Goal: Task Accomplishment & Management: Complete application form

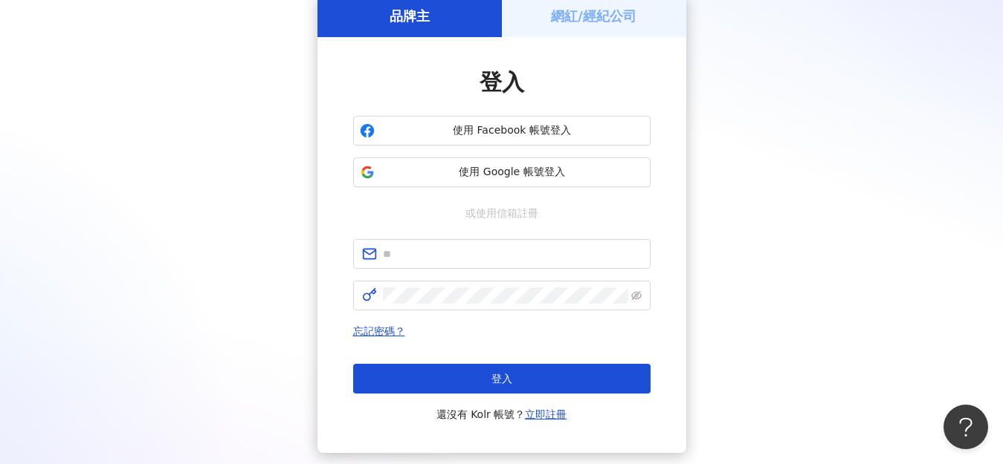
scroll to position [74, 0]
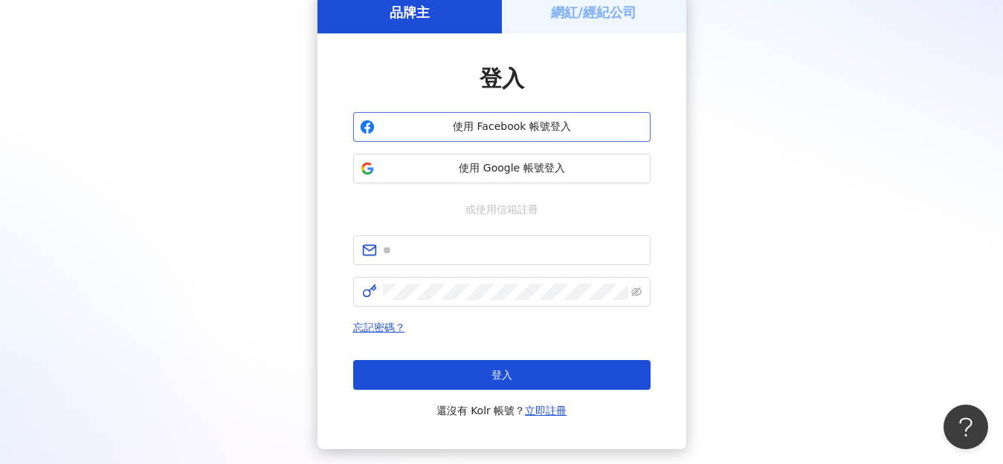
click at [522, 117] on button "使用 Facebook 帳號登入" at bounding box center [501, 127] width 297 height 30
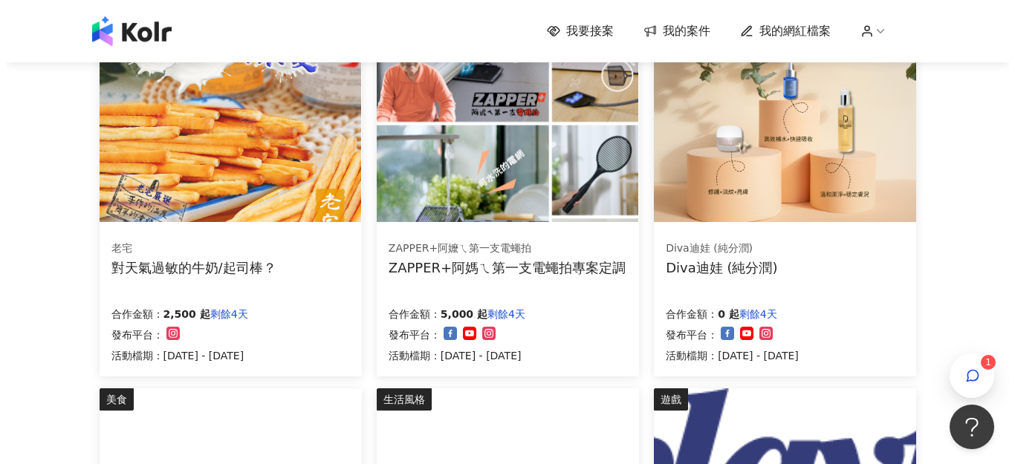
scroll to position [595, 0]
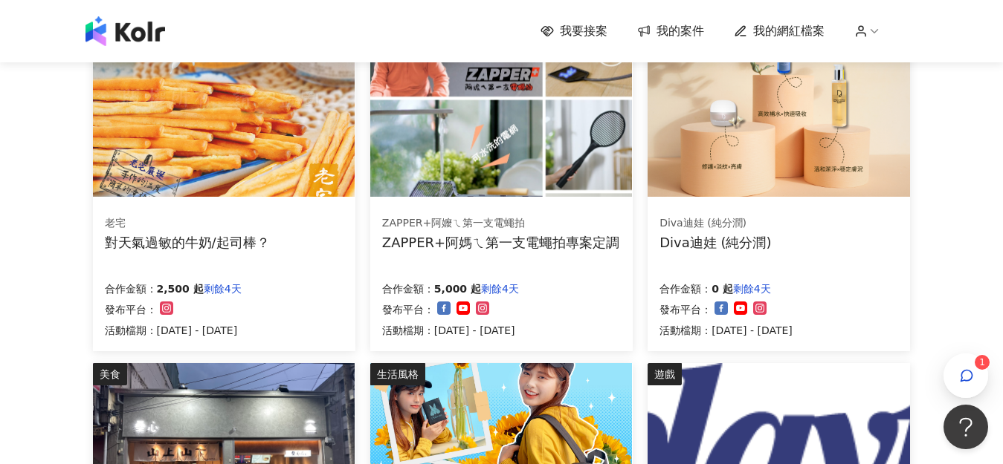
click at [293, 262] on div "老宅 對天氣過敏的牛奶/起司棒？ 合作金額： 2,500 起 剩餘4天 發布平台： 活動檔期：[DATE] - [DATE]" at bounding box center [224, 277] width 262 height 149
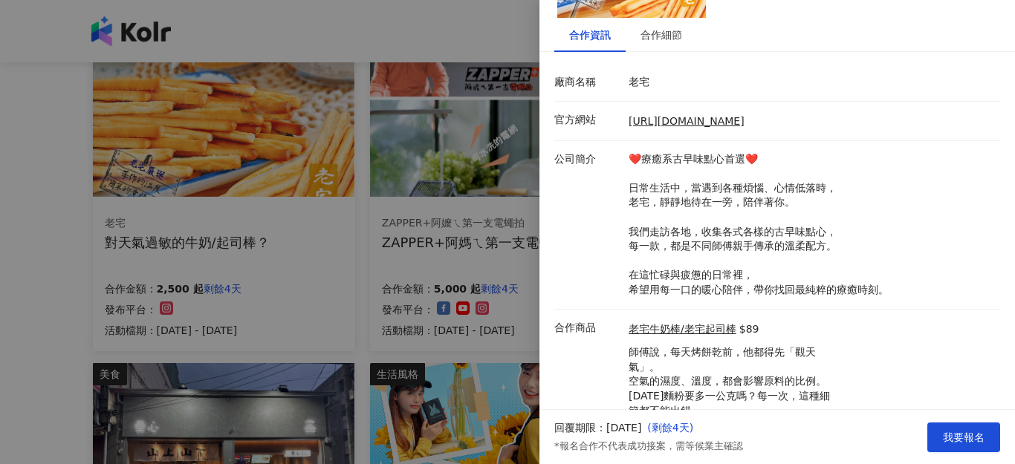
scroll to position [220, 0]
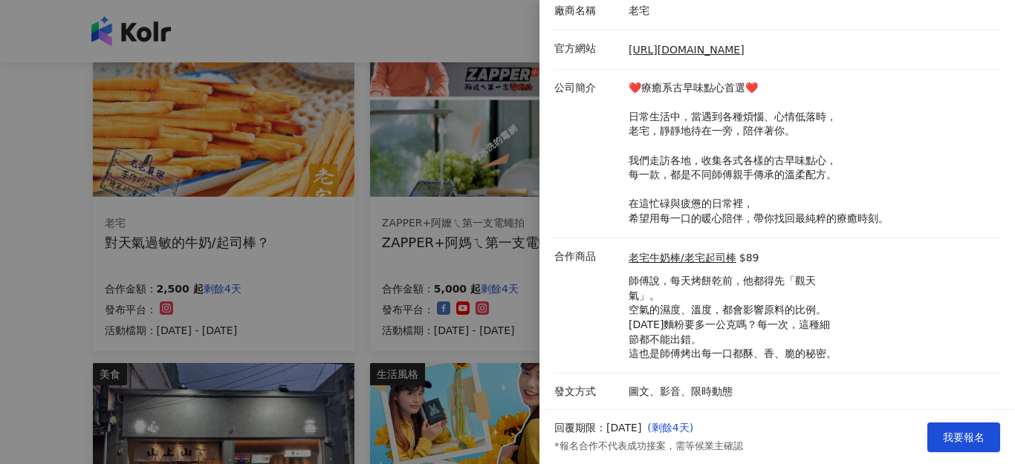
drag, startPoint x: 0, startPoint y: 328, endPoint x: 59, endPoint y: 315, distance: 60.8
click at [1, 326] on div at bounding box center [507, 232] width 1015 height 464
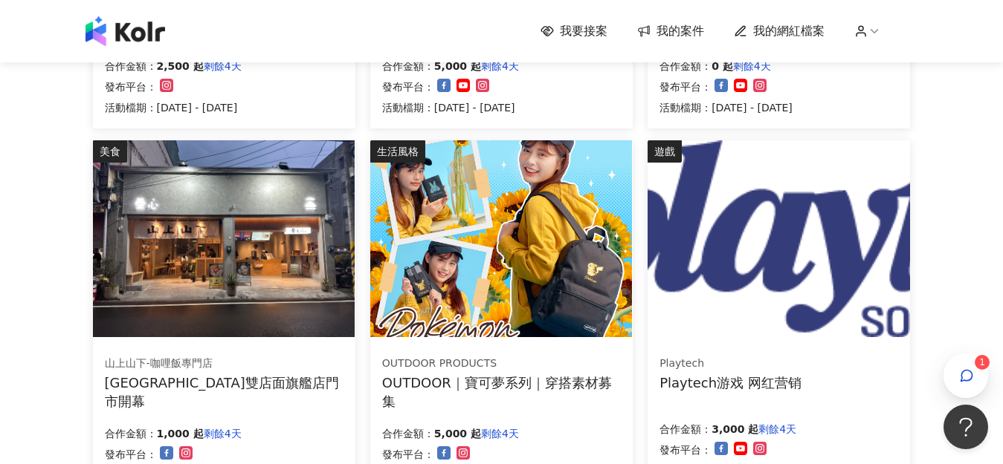
scroll to position [892, 0]
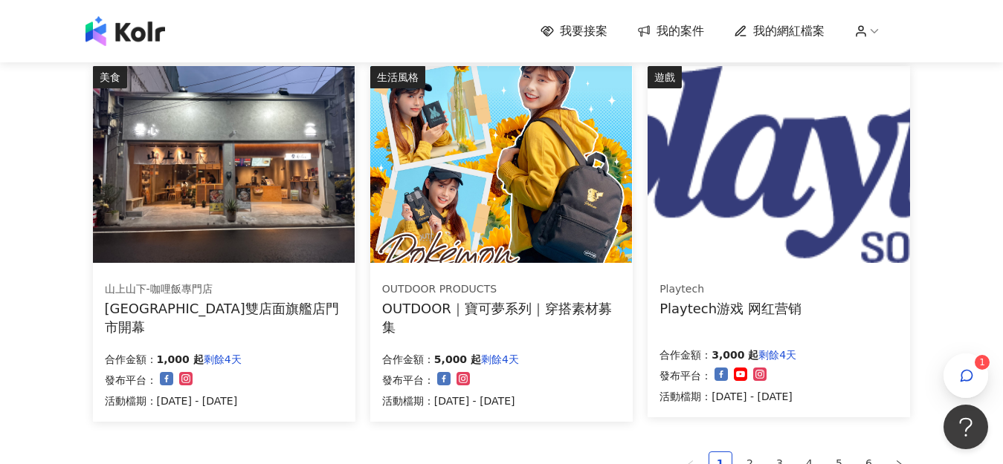
click at [432, 292] on div "OUTDOOR PRODUCTS" at bounding box center [501, 289] width 238 height 15
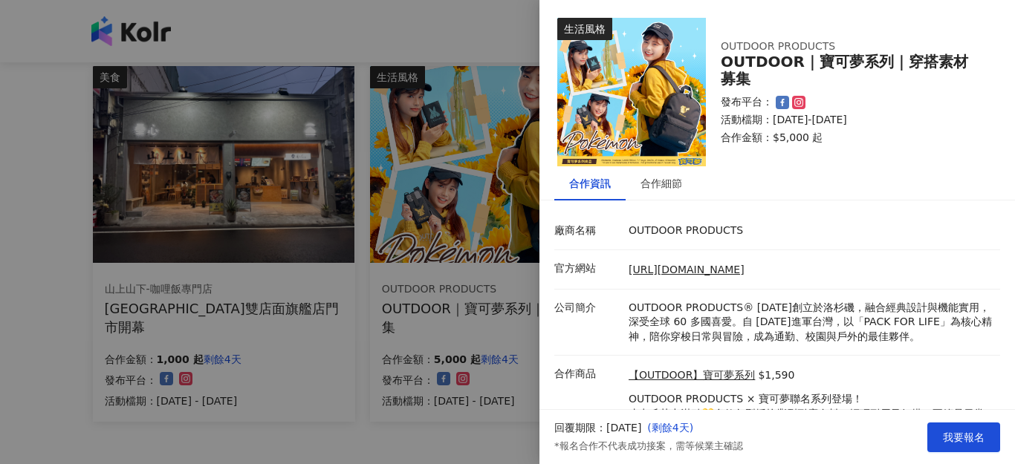
click at [942, 421] on div "回覆期限：[DATE] ( 剩餘4天 ) *報名合作不代表成功接案，需等候業主確認 我要報名" at bounding box center [778, 437] width 476 height 54
click at [942, 425] on button "我要報名" at bounding box center [964, 438] width 73 height 30
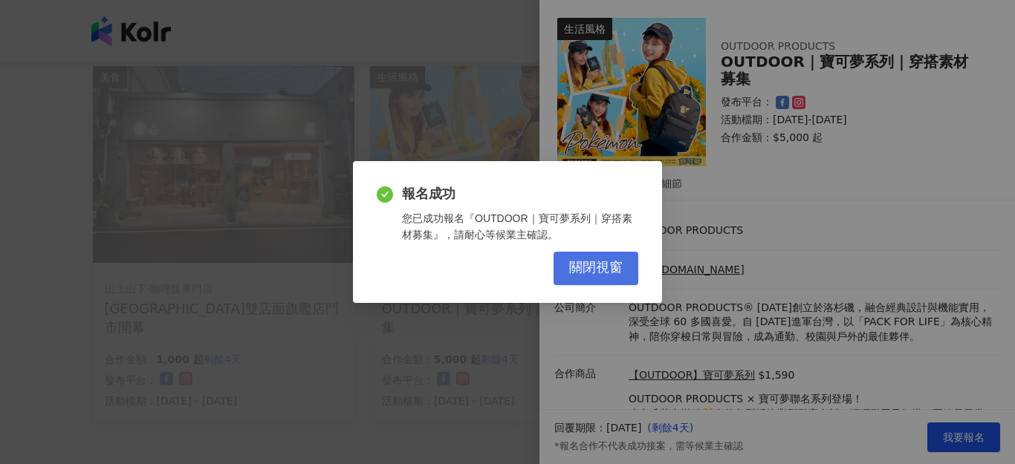
click at [621, 268] on span "關閉視窗" at bounding box center [596, 268] width 54 height 16
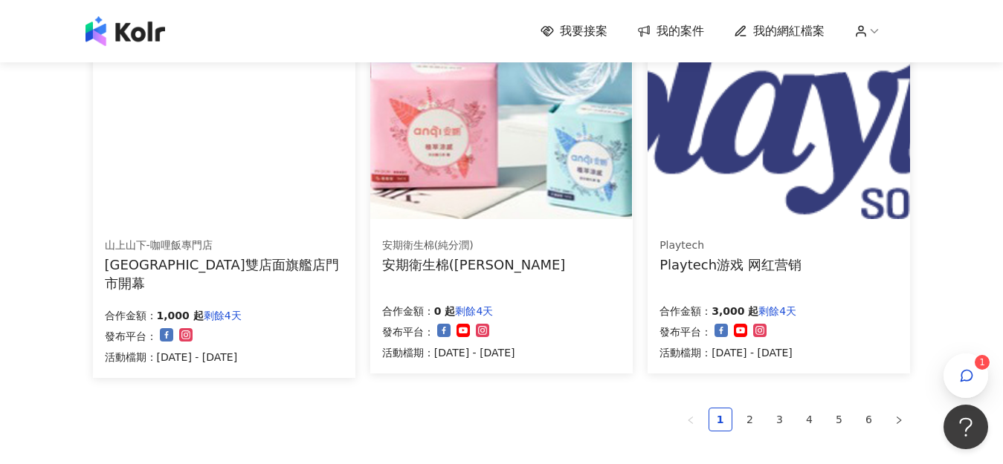
scroll to position [966, 0]
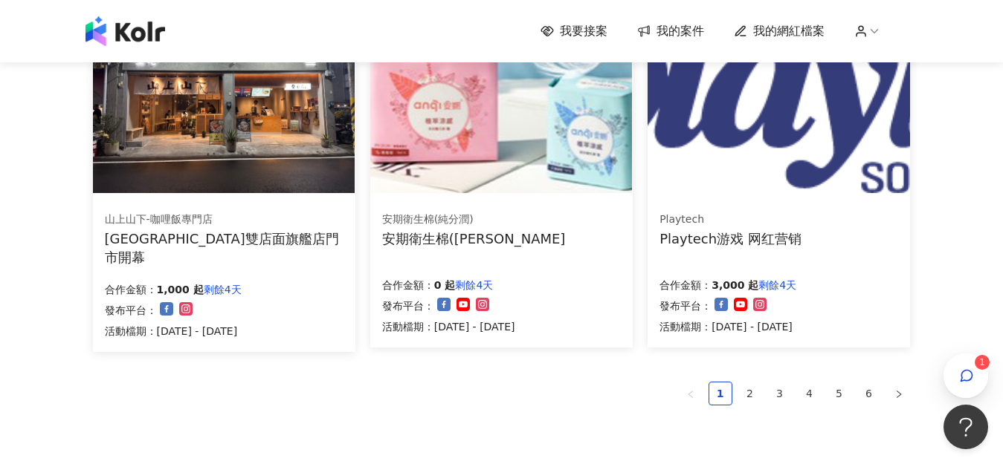
click at [783, 247] on div "Playtech游戏 网红营销" at bounding box center [730, 239] width 142 height 19
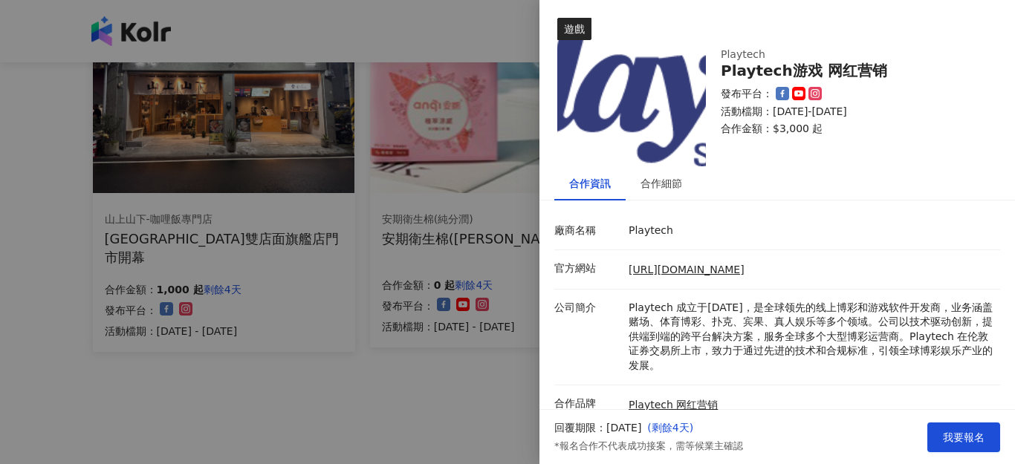
drag, startPoint x: 421, startPoint y: 422, endPoint x: 783, endPoint y: 419, distance: 361.2
click at [421, 421] on div at bounding box center [507, 232] width 1015 height 464
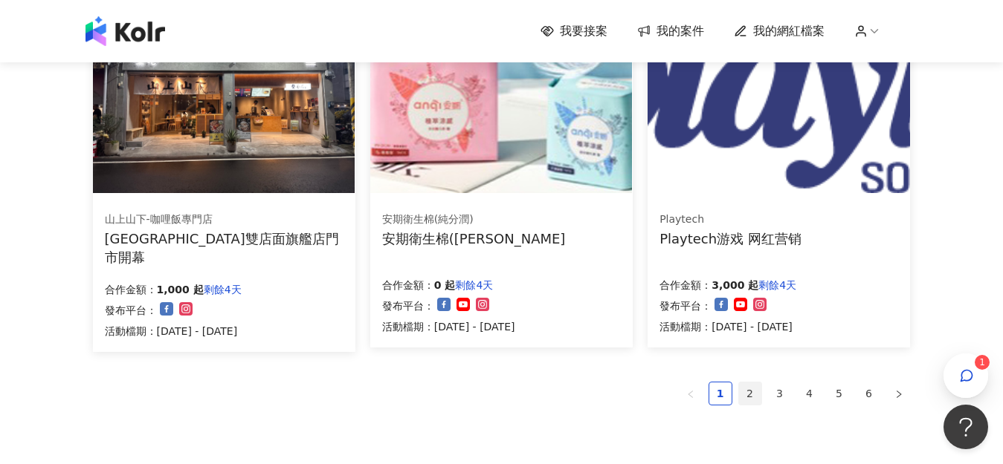
click at [752, 392] on link "2" at bounding box center [750, 394] width 22 height 22
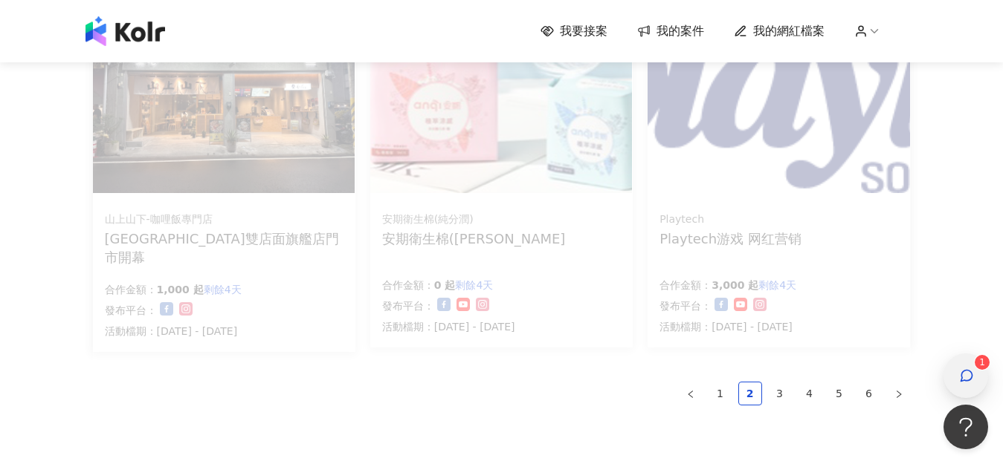
click at [978, 370] on div "button" at bounding box center [965, 376] width 45 height 45
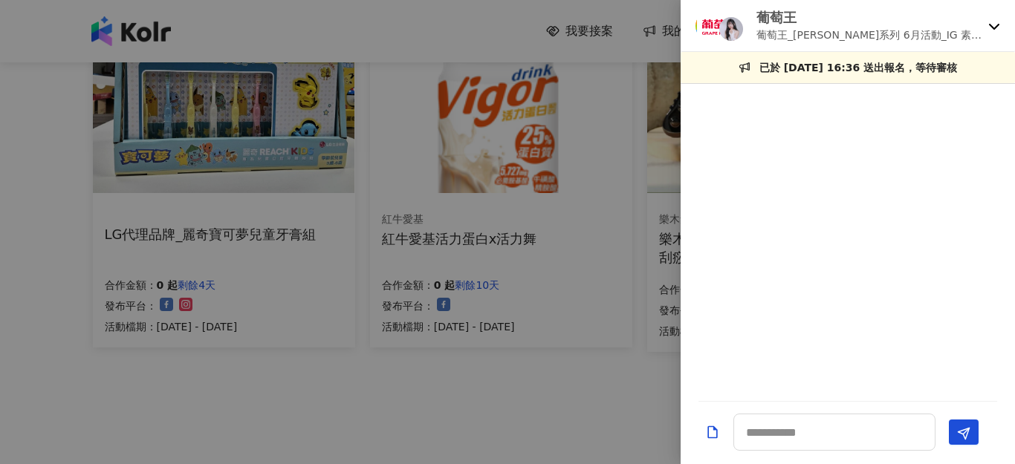
click at [991, 25] on icon at bounding box center [994, 27] width 10 height 6
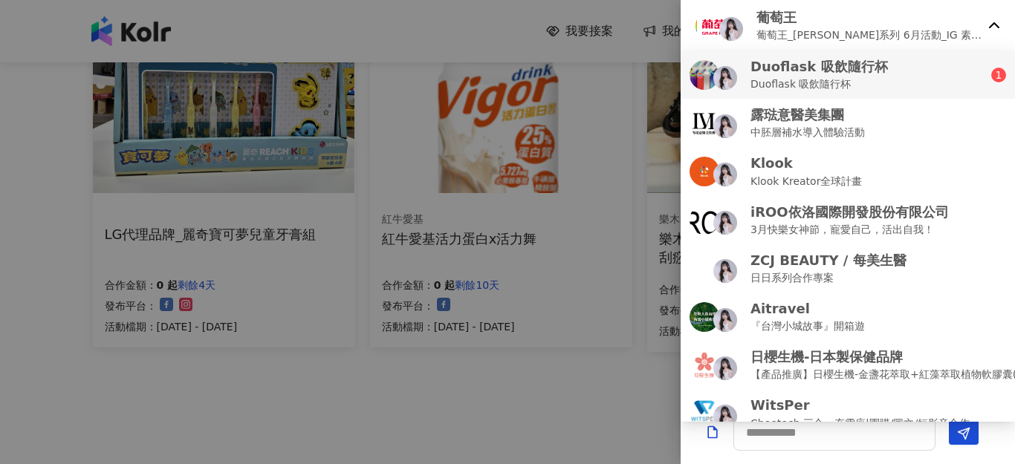
click at [949, 67] on div "Duoflask 吸飲隨行杯 Duoflask 吸飲隨行杯" at bounding box center [841, 74] width 302 height 35
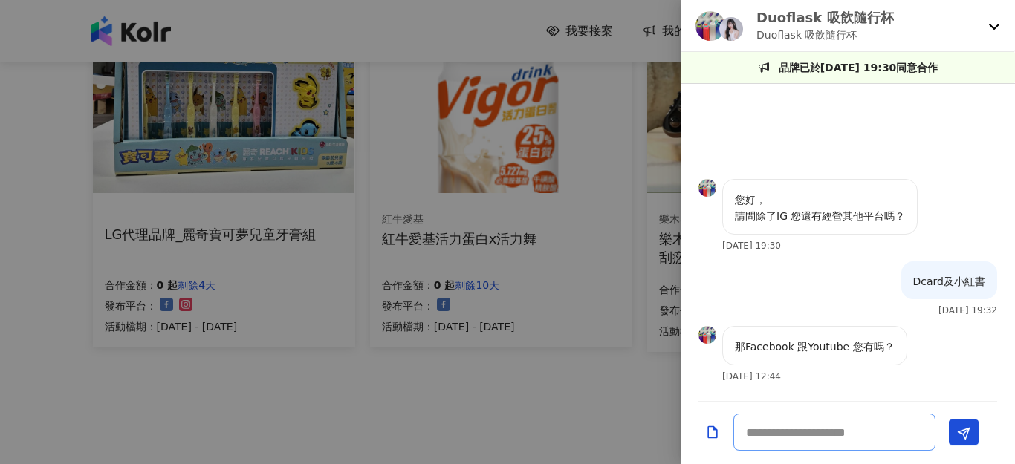
click at [818, 434] on textarea at bounding box center [835, 432] width 202 height 37
drag, startPoint x: 794, startPoint y: 351, endPoint x: 742, endPoint y: 349, distance: 51.3
click at [742, 349] on p "那Facebook 跟Youtube 您有嗎？" at bounding box center [815, 347] width 160 height 16
copy p "Facebook"
click at [823, 442] on textarea at bounding box center [835, 432] width 202 height 37
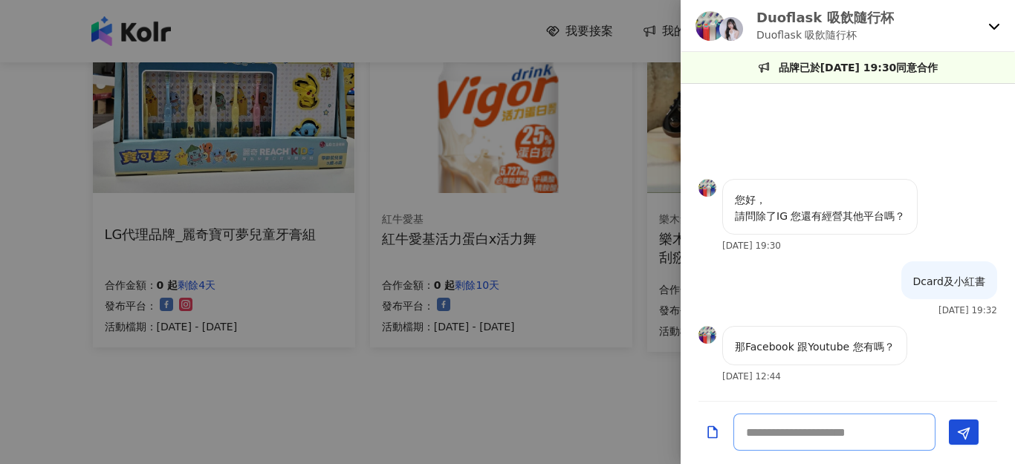
paste textarea "********"
type textarea "**********"
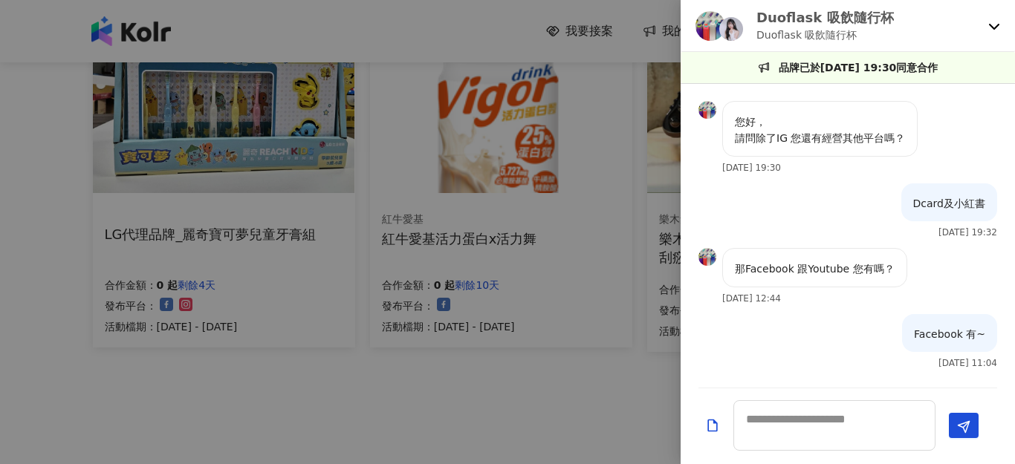
click at [450, 420] on div at bounding box center [507, 232] width 1015 height 464
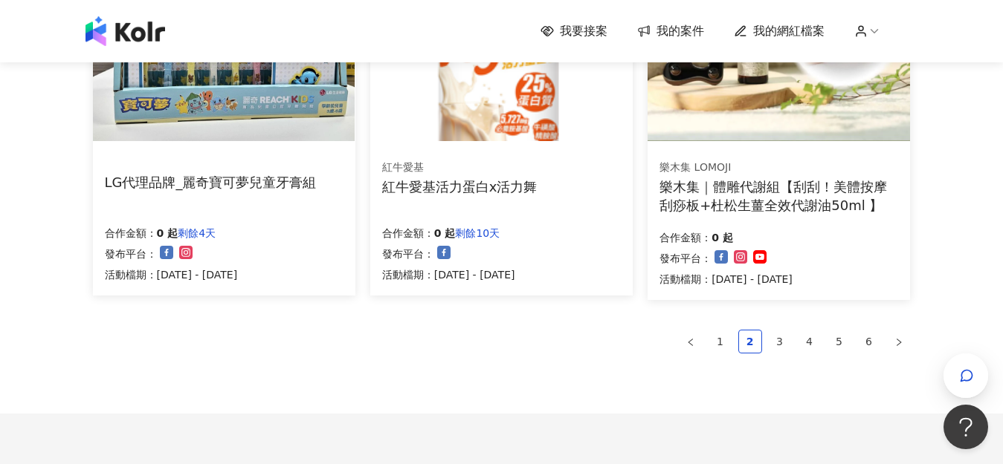
scroll to position [1040, 0]
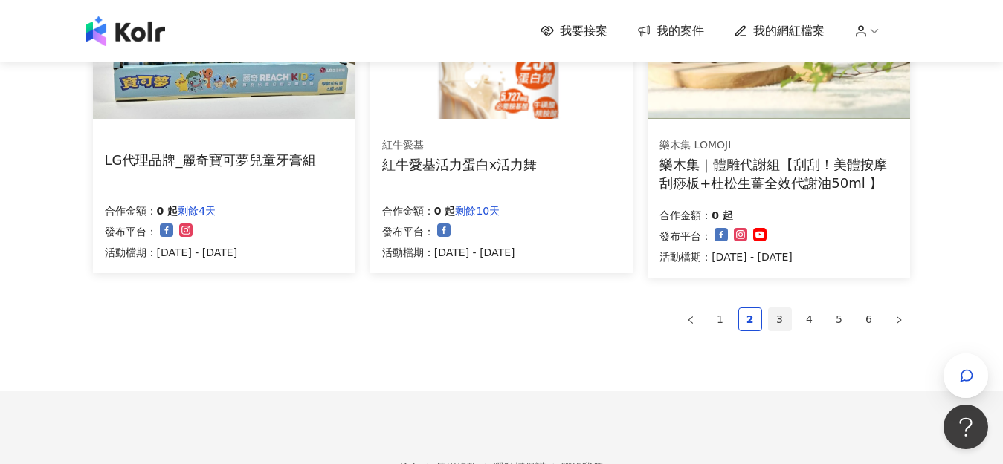
click at [772, 318] on link "3" at bounding box center [779, 319] width 22 height 22
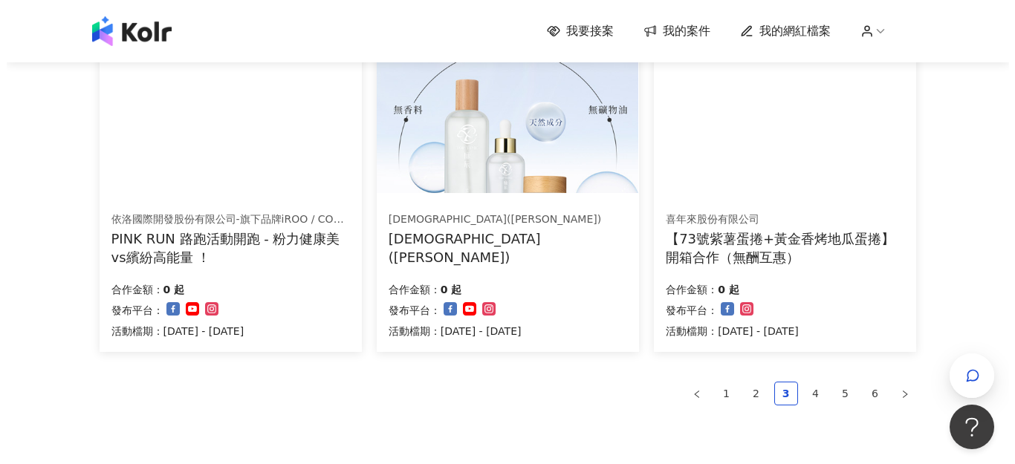
scroll to position [892, 0]
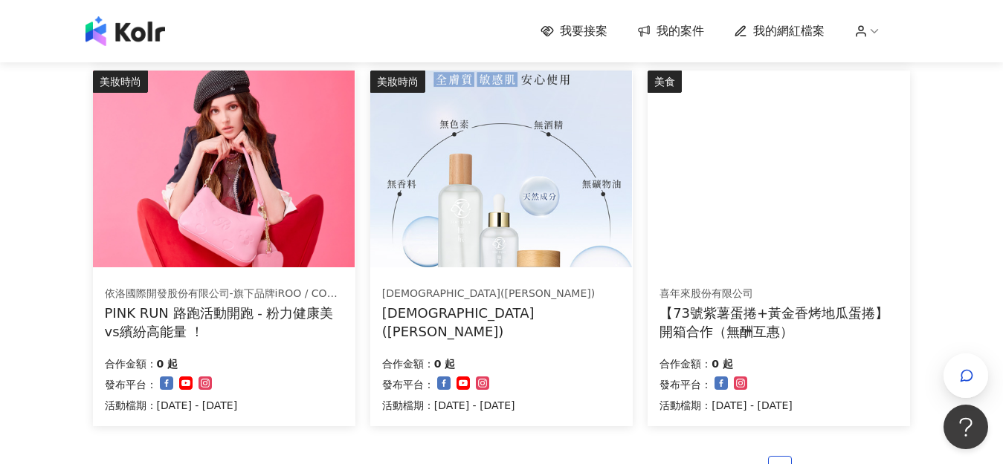
click at [279, 352] on div "合作金額： 0 起 發布平台： 活動檔期：[DATE] - [DATE]" at bounding box center [224, 383] width 239 height 62
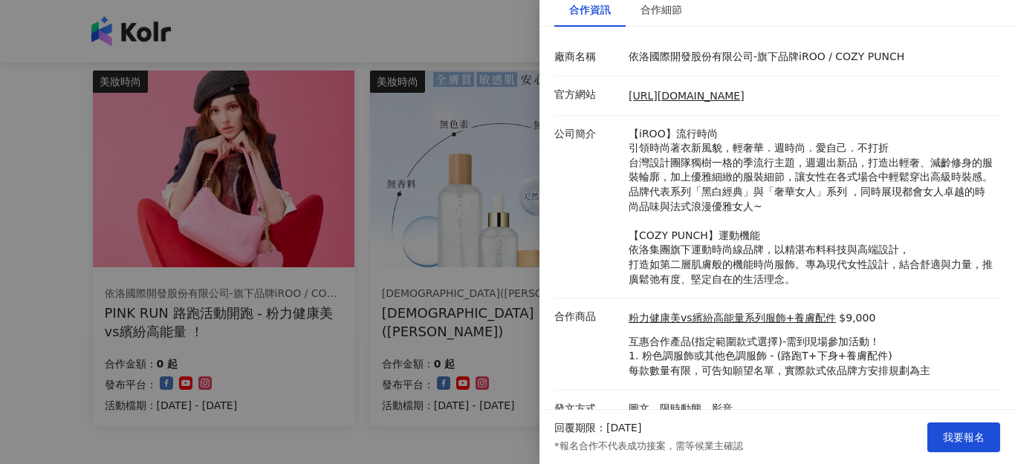
scroll to position [191, 0]
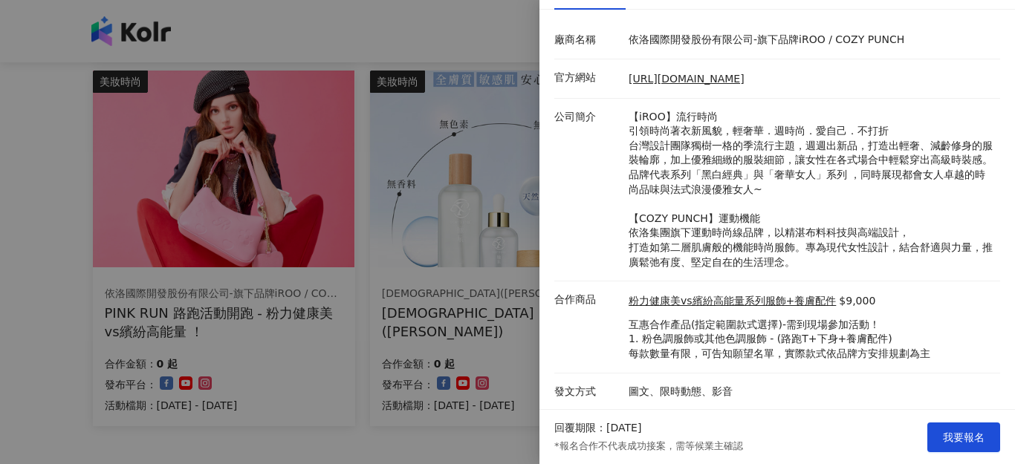
click at [429, 283] on div at bounding box center [507, 232] width 1015 height 464
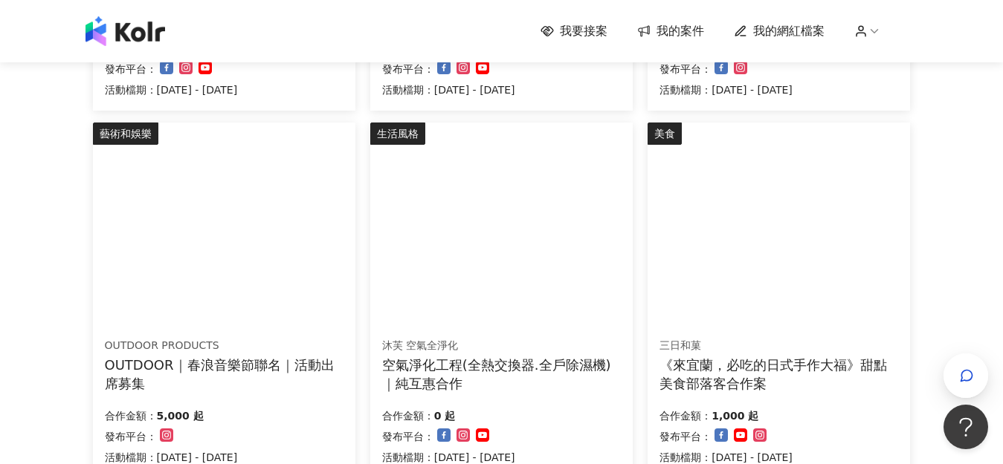
scroll to position [446, 0]
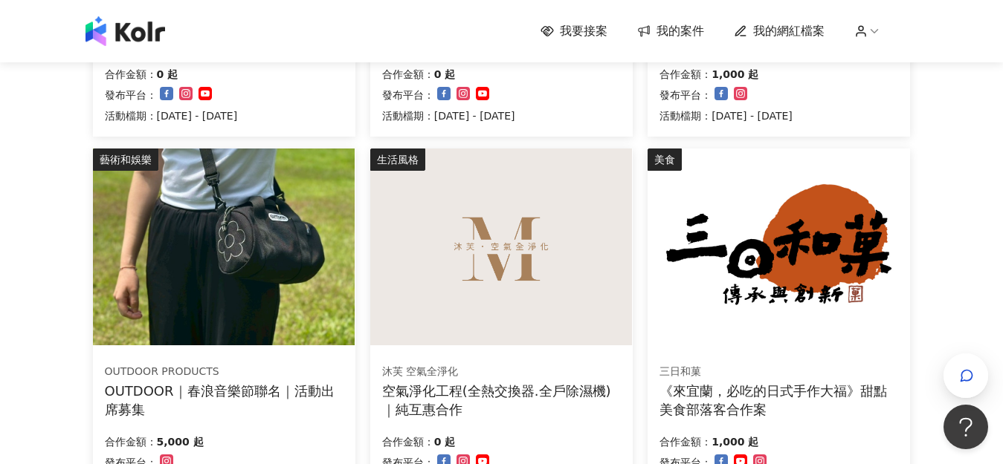
click at [288, 331] on img at bounding box center [224, 247] width 262 height 197
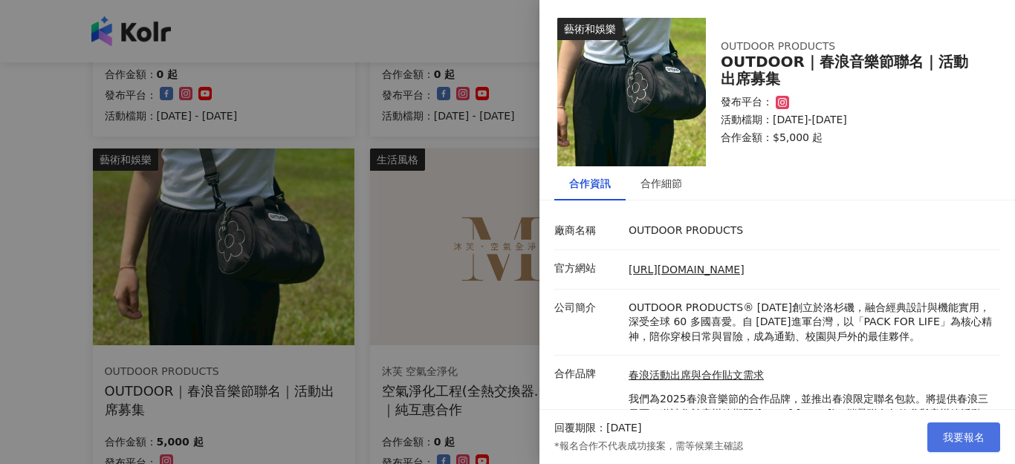
click at [997, 450] on button "我要報名" at bounding box center [964, 438] width 73 height 30
click at [983, 436] on span "我要報名" at bounding box center [964, 438] width 42 height 12
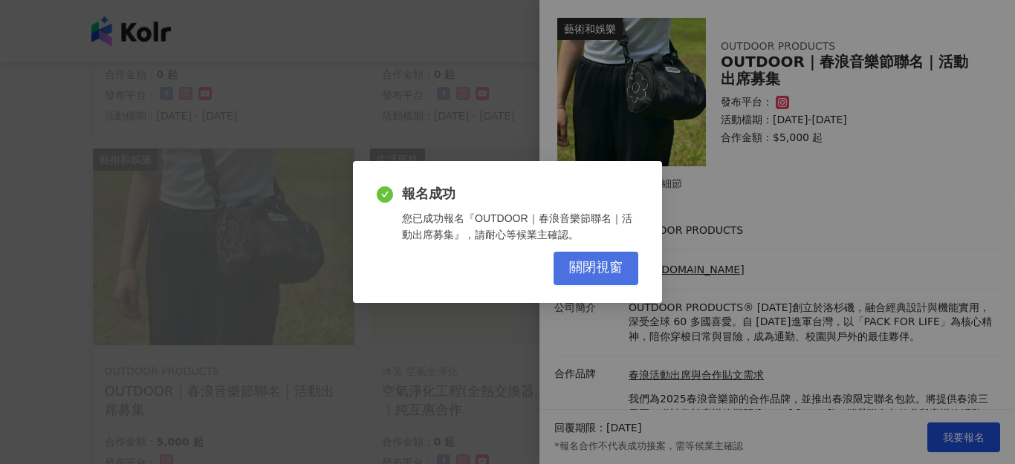
click at [590, 261] on span "關閉視窗" at bounding box center [596, 268] width 54 height 16
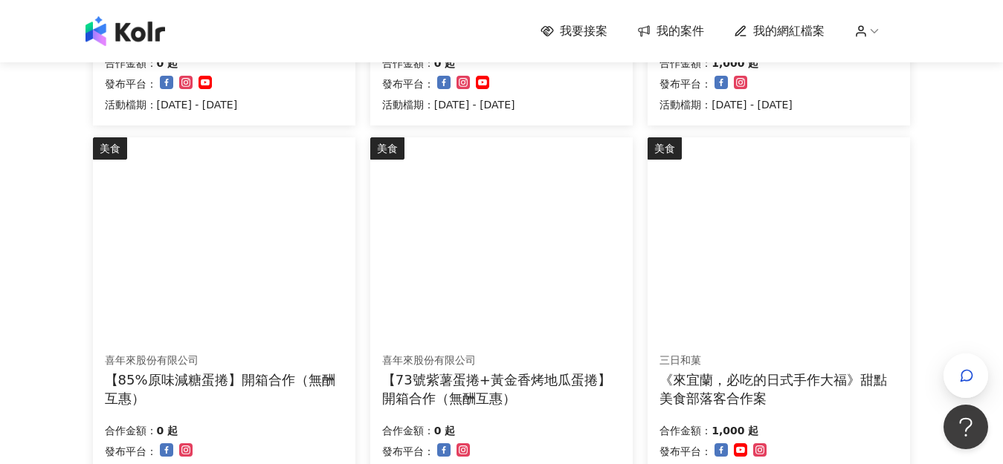
scroll to position [1040, 0]
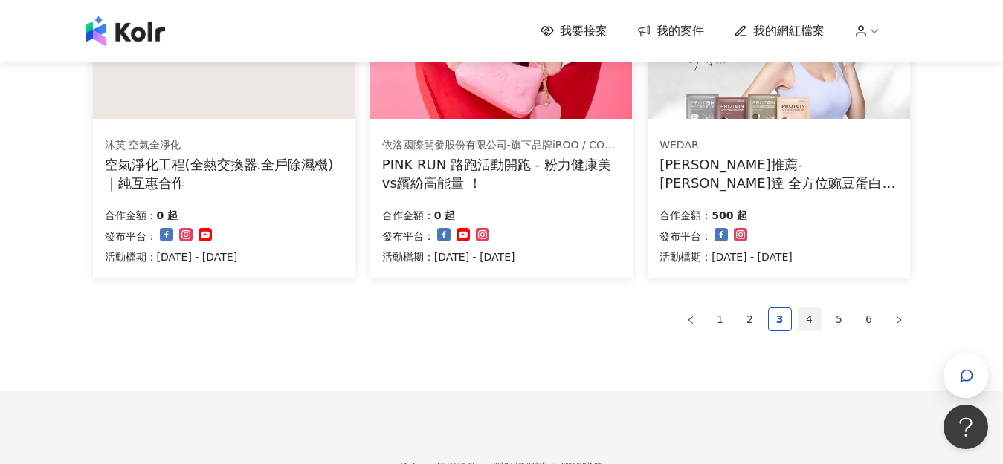
click at [812, 327] on link "4" at bounding box center [809, 319] width 22 height 22
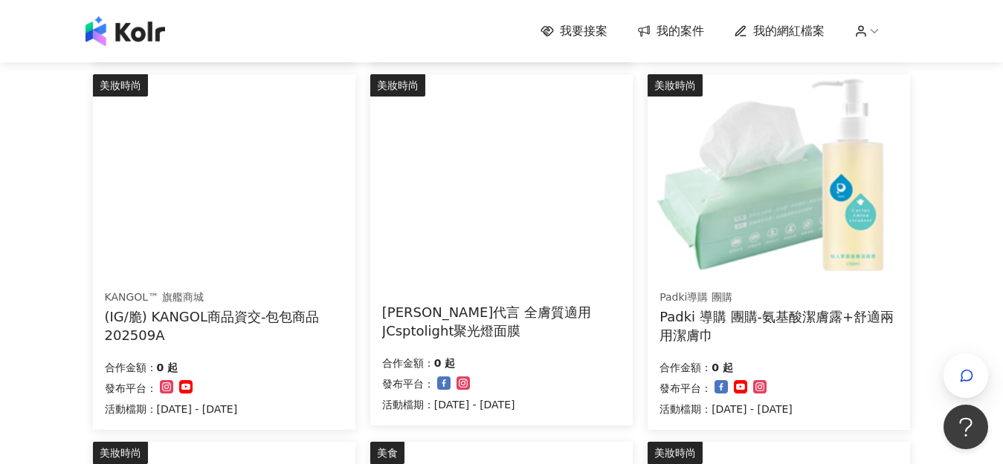
scroll to position [446, 0]
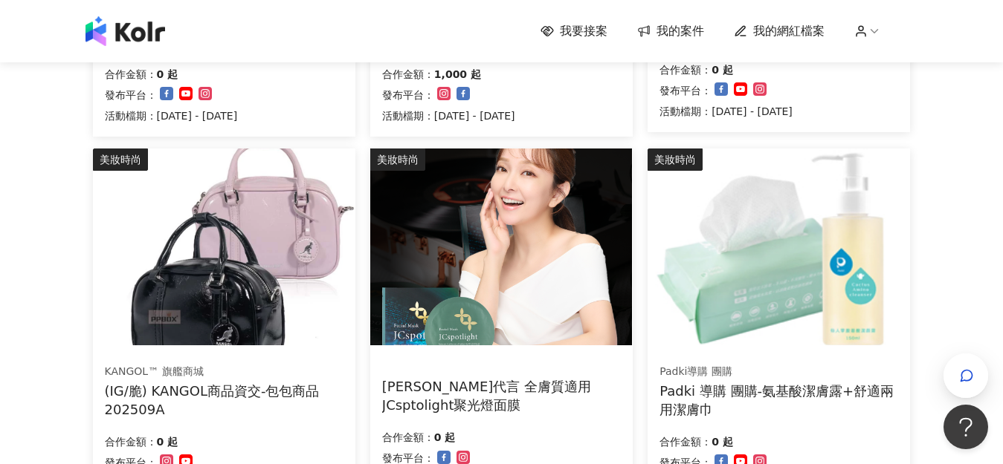
click at [225, 297] on img at bounding box center [224, 247] width 262 height 197
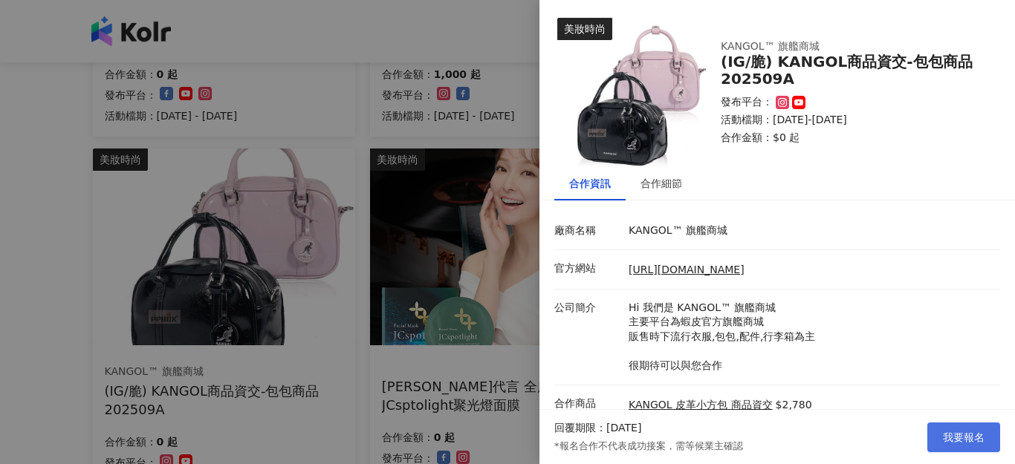
click at [970, 436] on span "我要報名" at bounding box center [964, 438] width 42 height 12
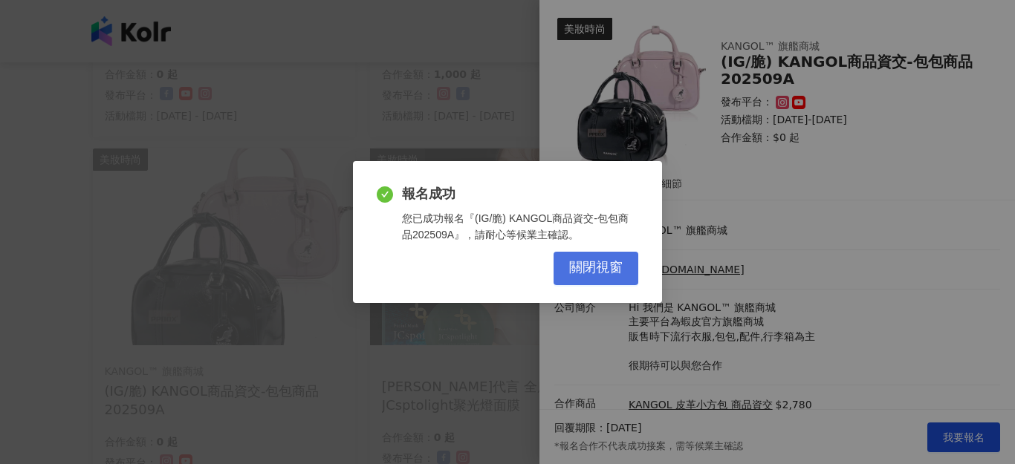
click at [606, 269] on span "關閉視窗" at bounding box center [596, 268] width 54 height 16
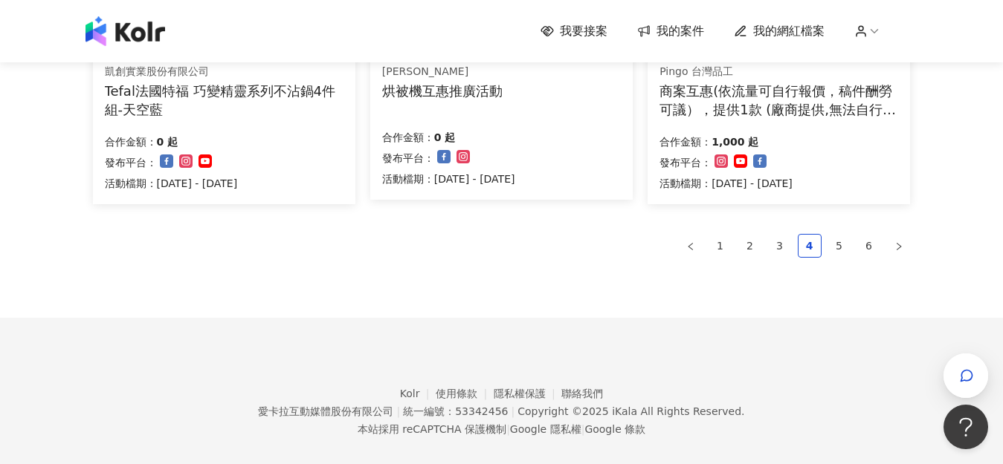
scroll to position [1115, 0]
click at [835, 247] on link "5" at bounding box center [839, 245] width 22 height 22
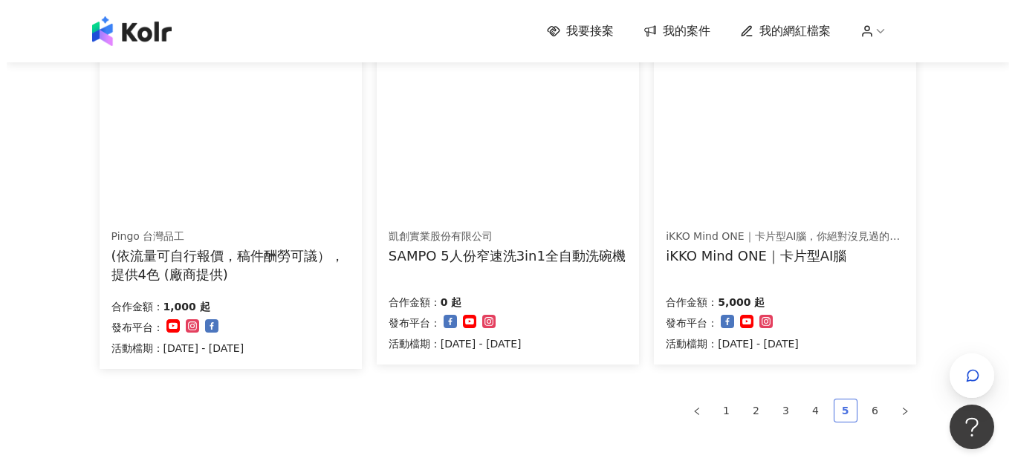
scroll to position [887, 0]
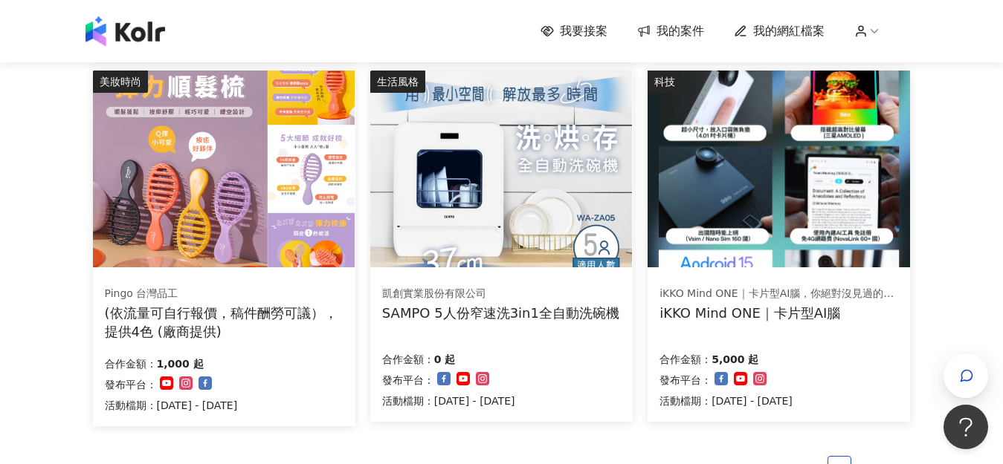
click at [800, 299] on div "iKKO Mind ONE｜卡片型AI腦，你絕對沒見過的超強AI設備" at bounding box center [778, 294] width 238 height 15
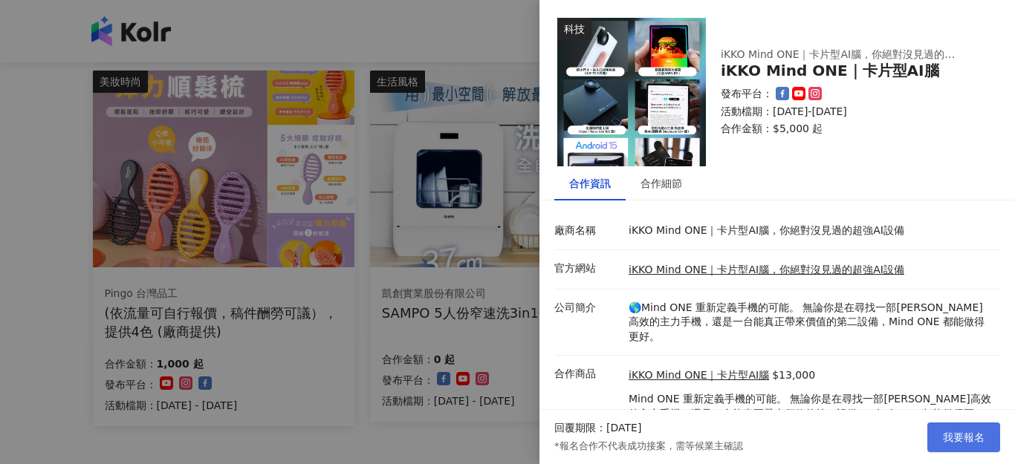
click at [947, 435] on span "我要報名" at bounding box center [964, 438] width 42 height 12
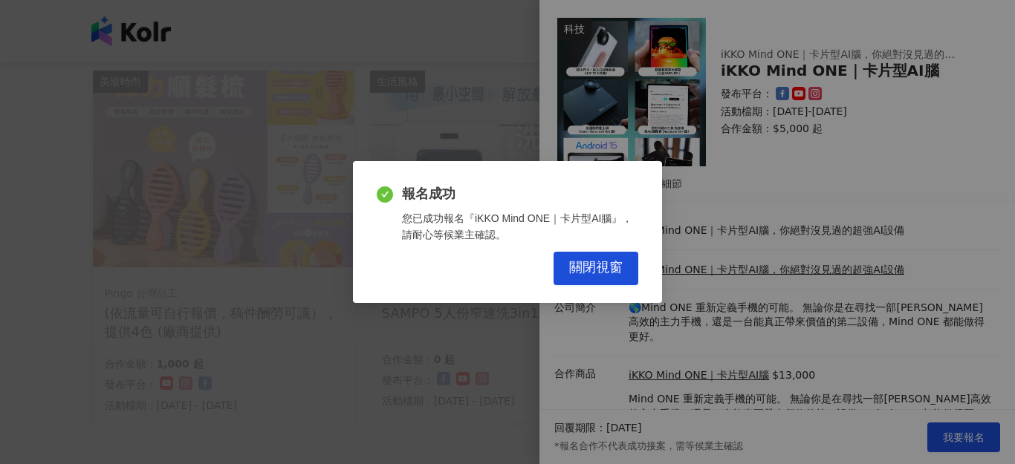
drag, startPoint x: 0, startPoint y: 268, endPoint x: 486, endPoint y: 256, distance: 486.2
click at [8, 268] on div "報名成功 您已成功報名『iKKO Mind ONE｜卡片型AI腦』，請耐心等候業主確認。 關閉視窗" at bounding box center [507, 232] width 1015 height 464
click at [598, 276] on button "關閉視窗" at bounding box center [596, 268] width 85 height 33
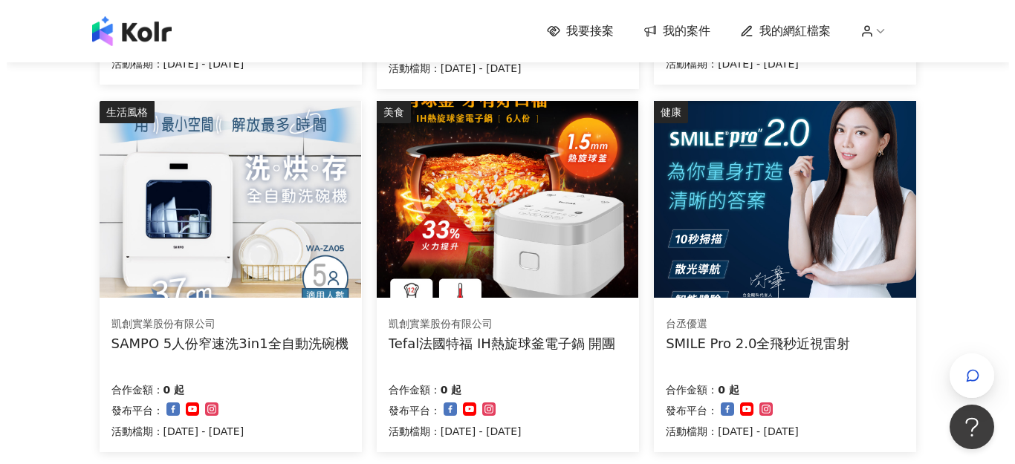
scroll to position [892, 0]
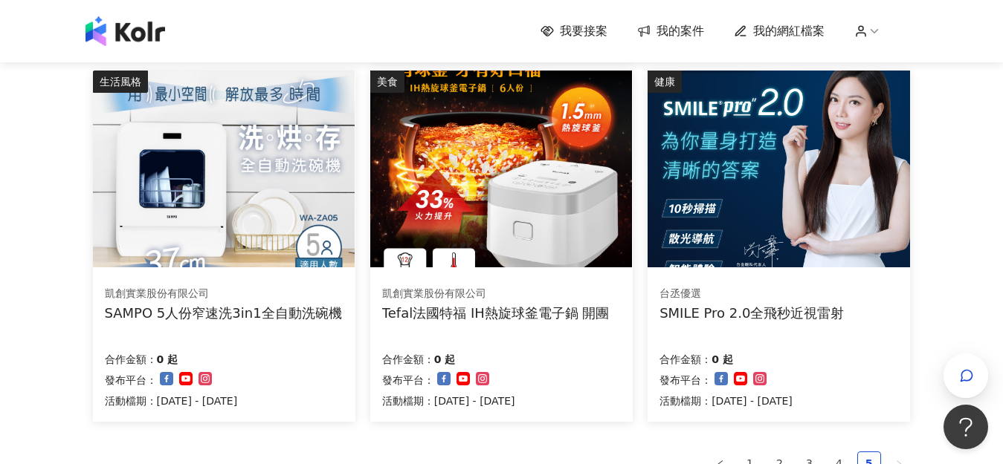
click at [797, 326] on div "台丞優選 SMILE Pro 2.0全飛秒近視雷射 合作金額： 0 起 發布平台： 活動檔期：[DATE] - [DATE]" at bounding box center [778, 347] width 262 height 149
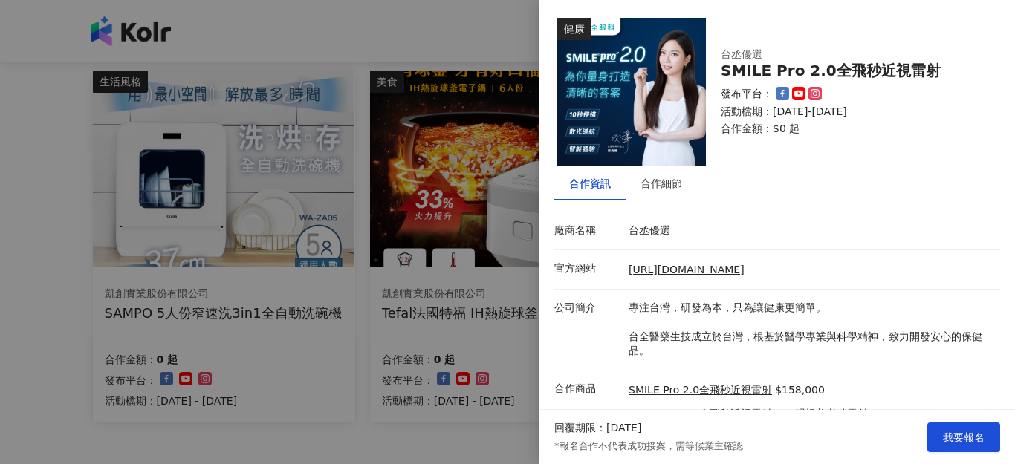
scroll to position [60, 0]
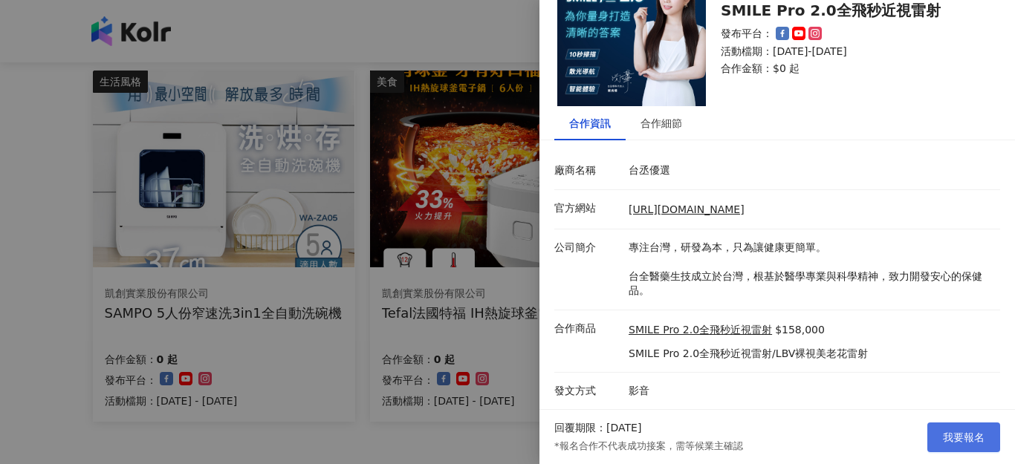
click at [939, 425] on button "我要報名" at bounding box center [964, 438] width 73 height 30
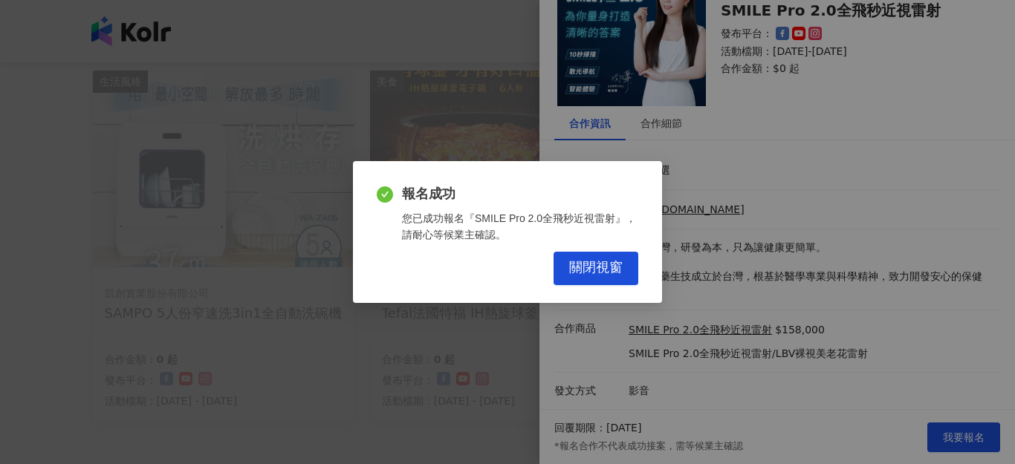
click at [407, 356] on div "報名成功 您已成功報名『SMILE Pro 2.0全飛秒近視雷射』，請耐心等候業主確認。 關閉視窗" at bounding box center [507, 232] width 1015 height 464
drag, startPoint x: 580, startPoint y: 273, endPoint x: 537, endPoint y: 297, distance: 49.5
click at [582, 273] on span "關閉視窗" at bounding box center [596, 268] width 54 height 16
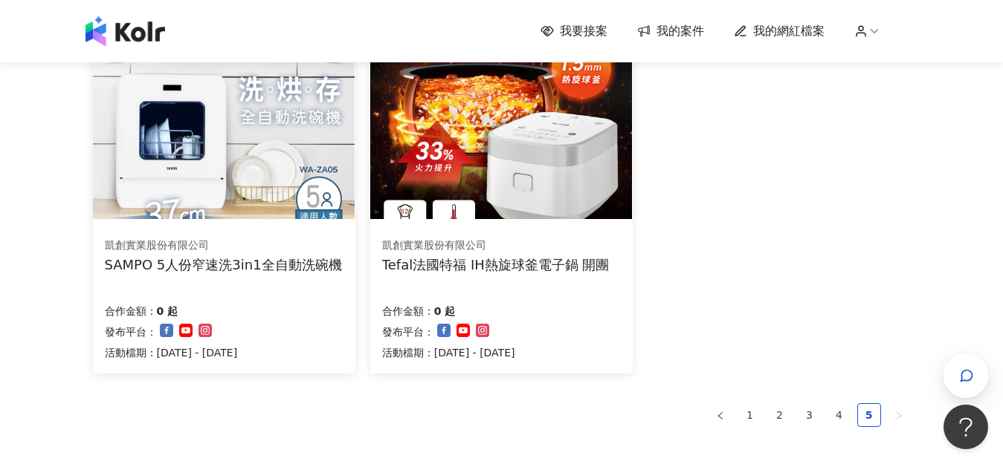
scroll to position [966, 0]
